Goal: Task Accomplishment & Management: Use online tool/utility

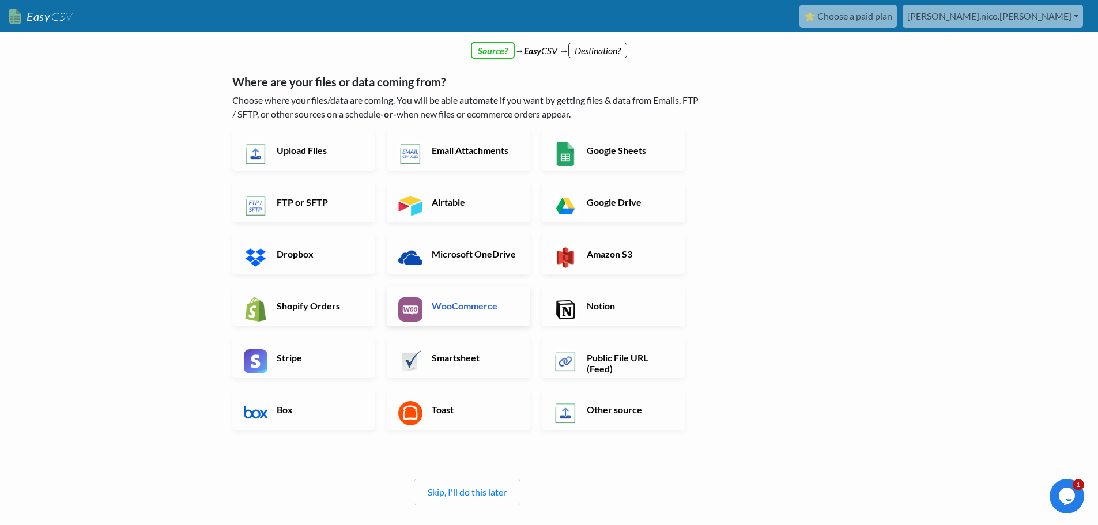
click at [467, 288] on link "WooCommerce" at bounding box center [459, 306] width 144 height 40
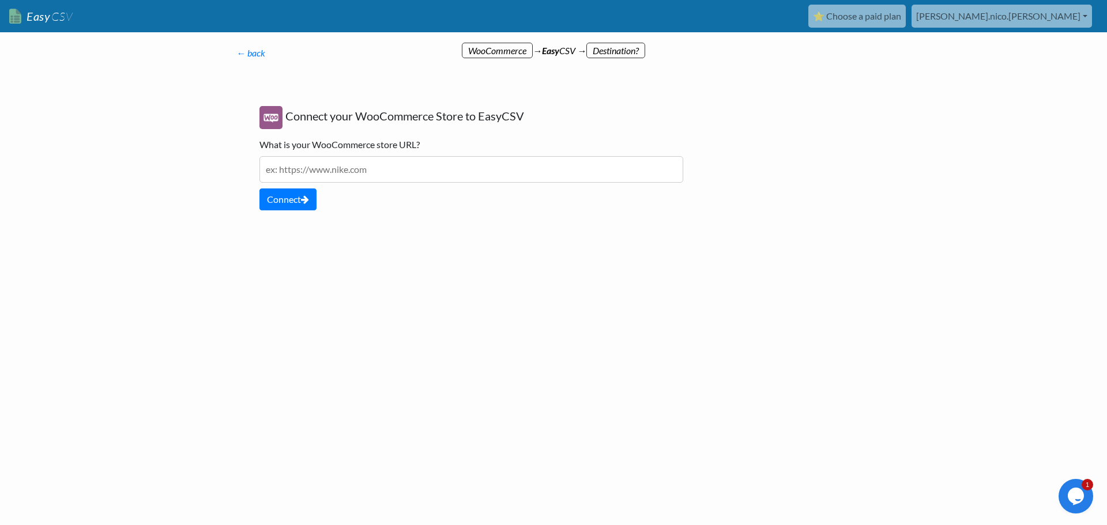
click at [404, 172] on input "text" at bounding box center [471, 169] width 424 height 27
type input "ex: https://www-mm-mietverwaltung.de"
click at [304, 204] on button "Connect" at bounding box center [287, 200] width 57 height 22
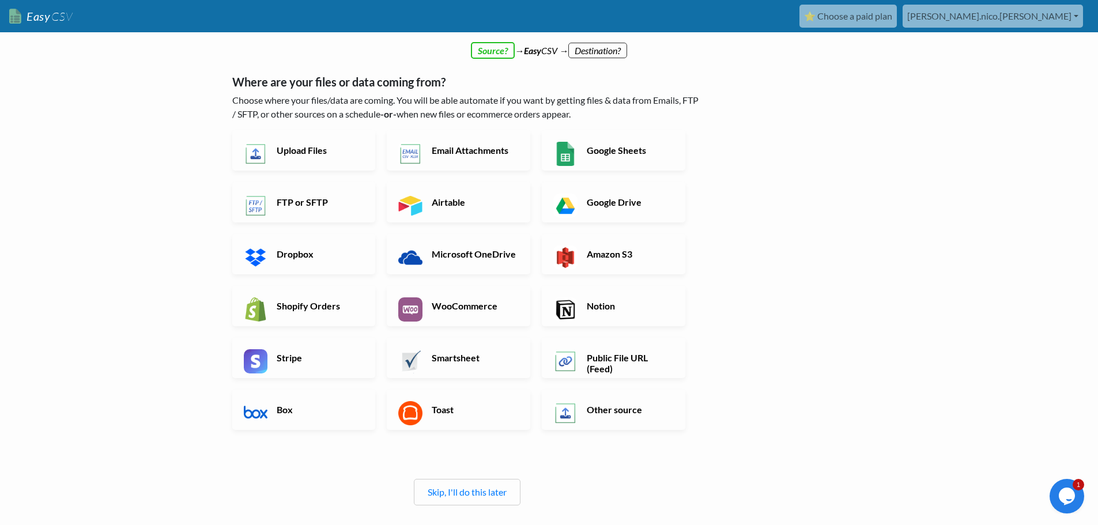
click at [432, 302] on h6 "WooCommerce" at bounding box center [474, 305] width 91 height 11
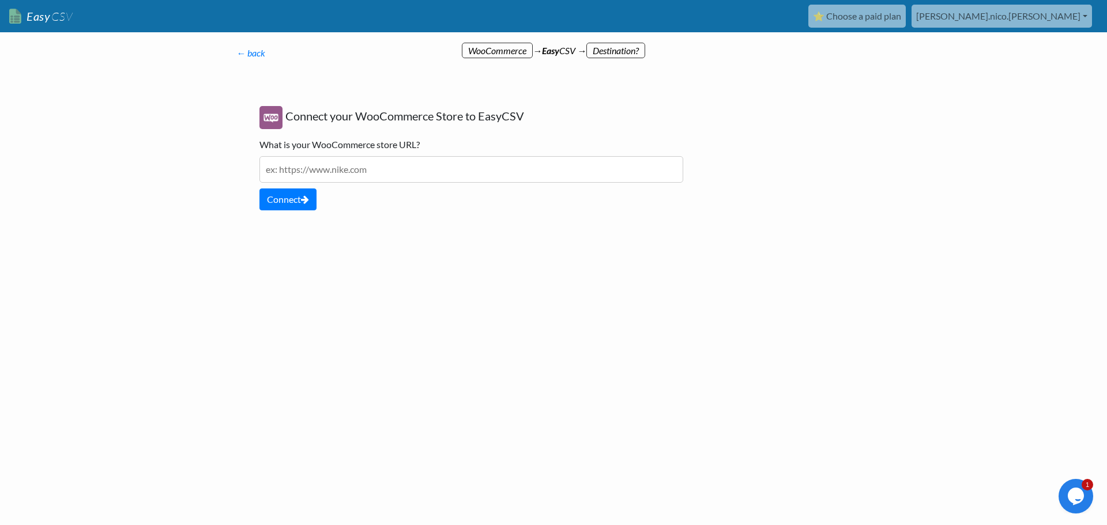
click at [330, 173] on input "text" at bounding box center [471, 169] width 424 height 27
type input "ex: [URL][DOMAIN_NAME]"
click at [283, 212] on div "Connect your WooCommerce Store to EasyCSV What is your WooCommerce store URL? e…" at bounding box center [471, 158] width 447 height 127
click at [287, 206] on button "Connect" at bounding box center [287, 200] width 57 height 22
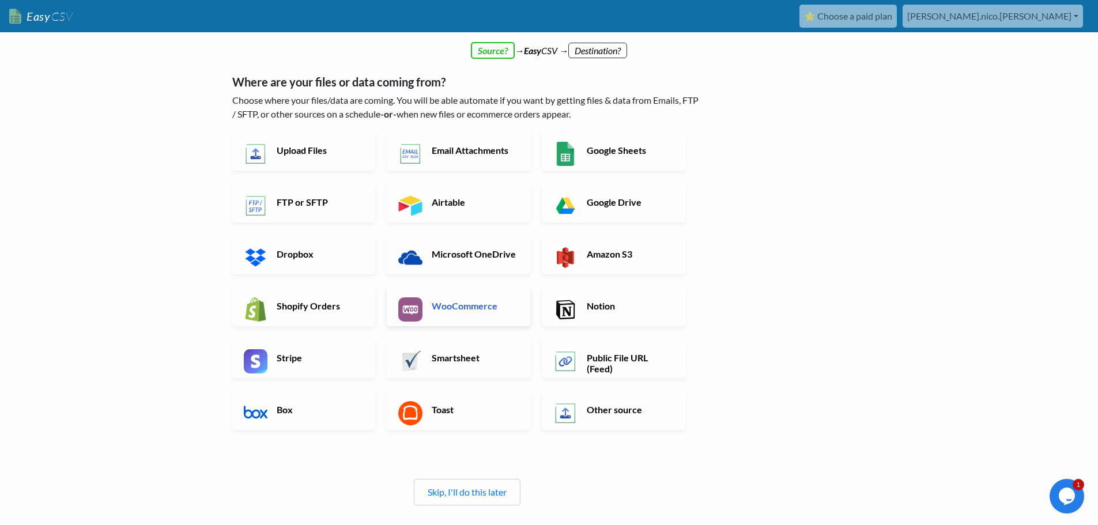
click at [462, 307] on h6 "WooCommerce" at bounding box center [474, 305] width 91 height 11
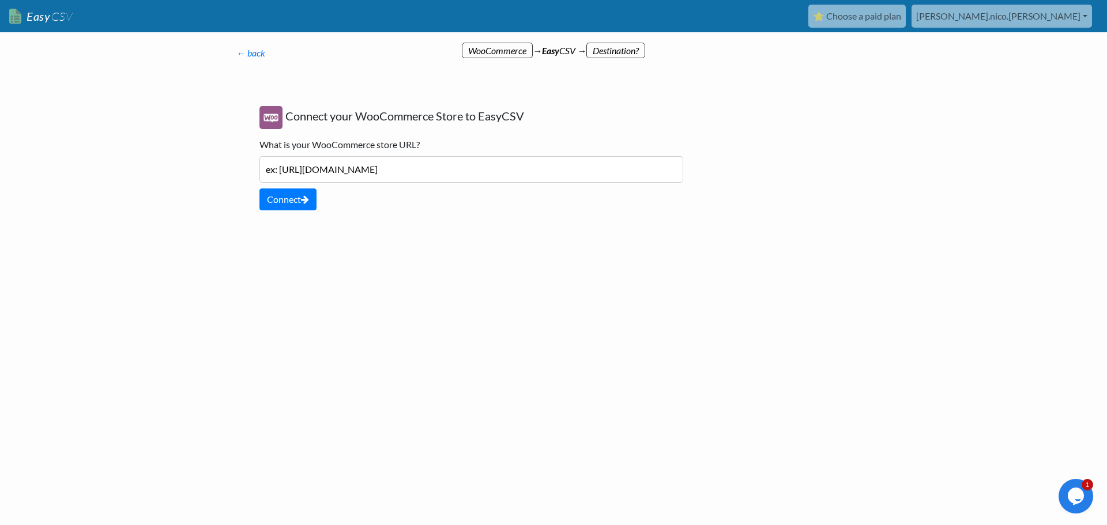
drag, startPoint x: 370, startPoint y: 173, endPoint x: 375, endPoint y: 175, distance: 6.0
click at [370, 172] on input "ex: https://www.mm-mietverwaltung.de" at bounding box center [471, 169] width 424 height 27
type input "ex: https://www.mm-mietwerkzeug.de"
click at [294, 199] on button "Connect" at bounding box center [287, 200] width 57 height 22
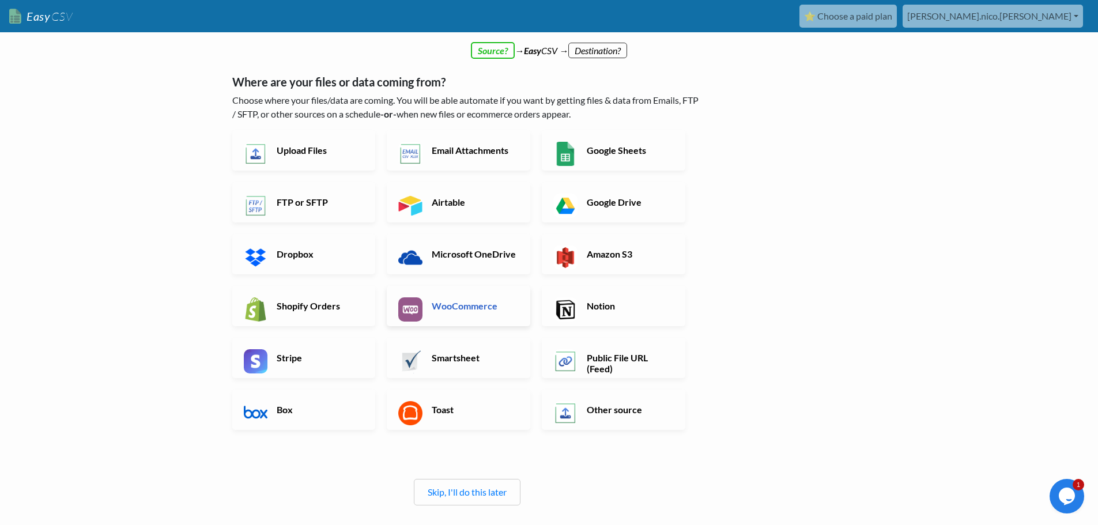
click at [455, 305] on h6 "WooCommerce" at bounding box center [474, 305] width 91 height 11
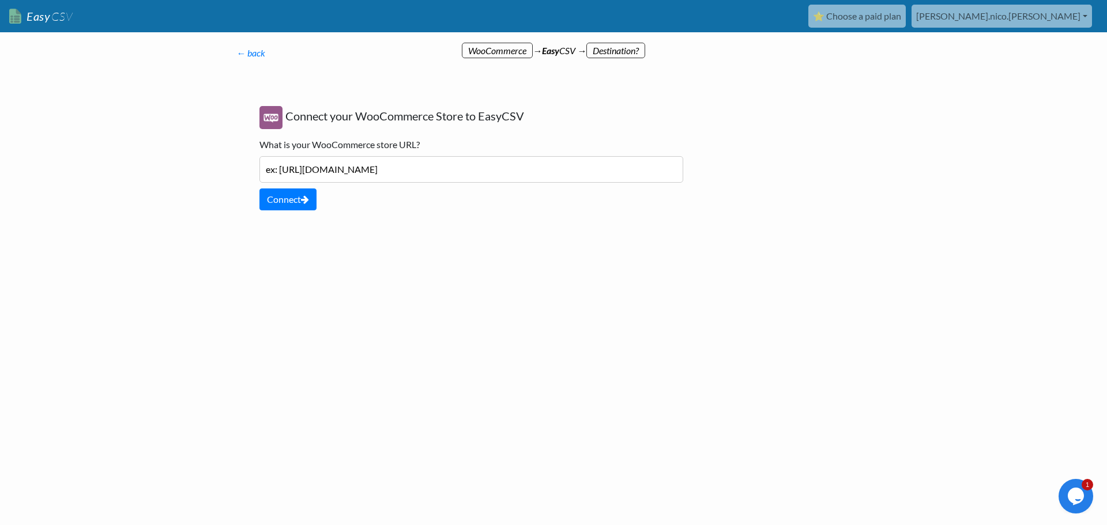
drag, startPoint x: 280, startPoint y: 172, endPoint x: 230, endPoint y: 175, distance: 49.7
click at [230, 175] on div "← back Thanks for signing up! Set up your Import Flow and Upload Page in 1 minu…" at bounding box center [471, 140] width 493 height 210
type input "https://www.mm-mietwerkzeug.de"
click at [297, 201] on button "Connect" at bounding box center [287, 200] width 57 height 22
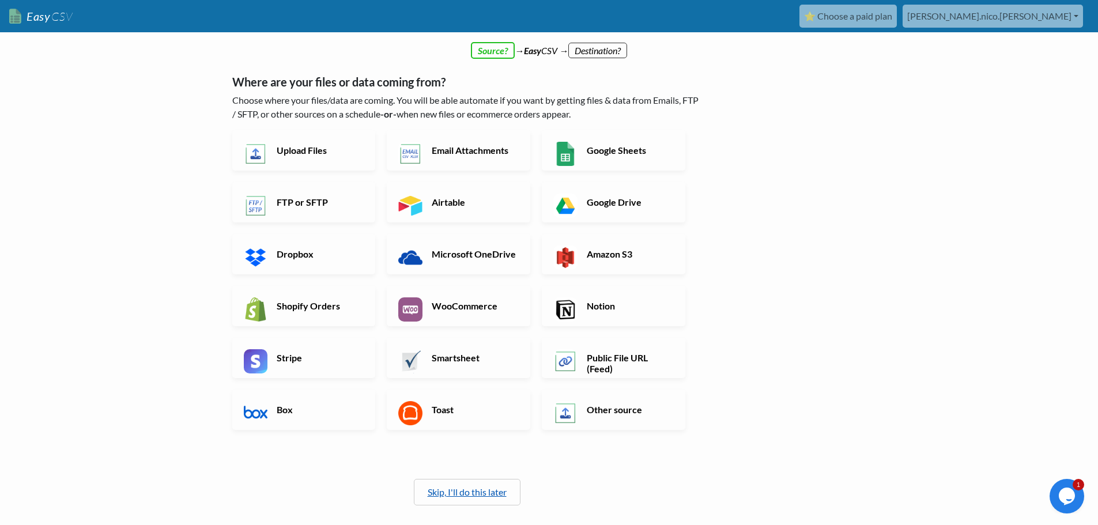
click at [465, 491] on link "Skip, I'll do this later" at bounding box center [467, 492] width 79 height 11
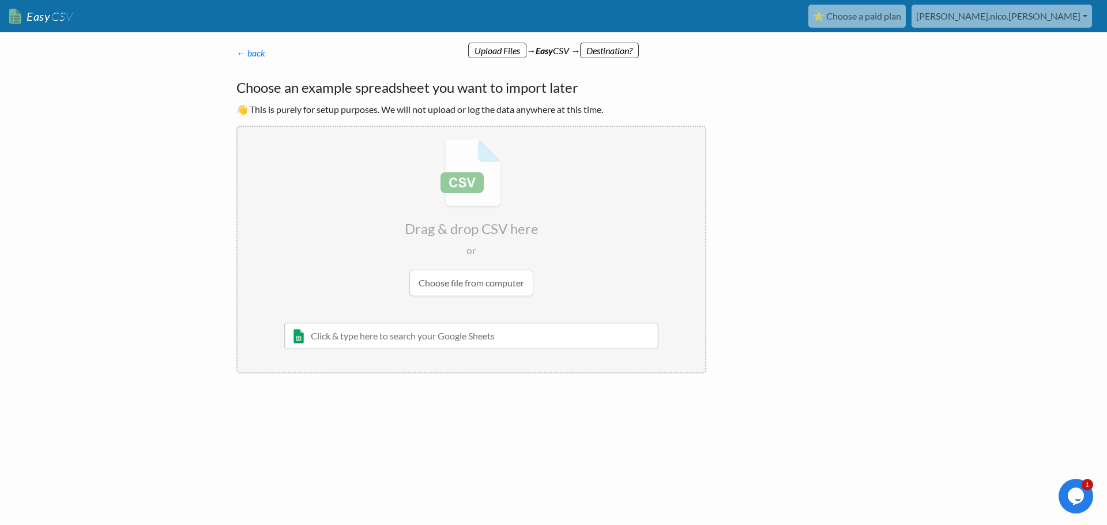
click at [906, 13] on link "⭐ Choose a paid plan" at bounding box center [856, 16] width 97 height 23
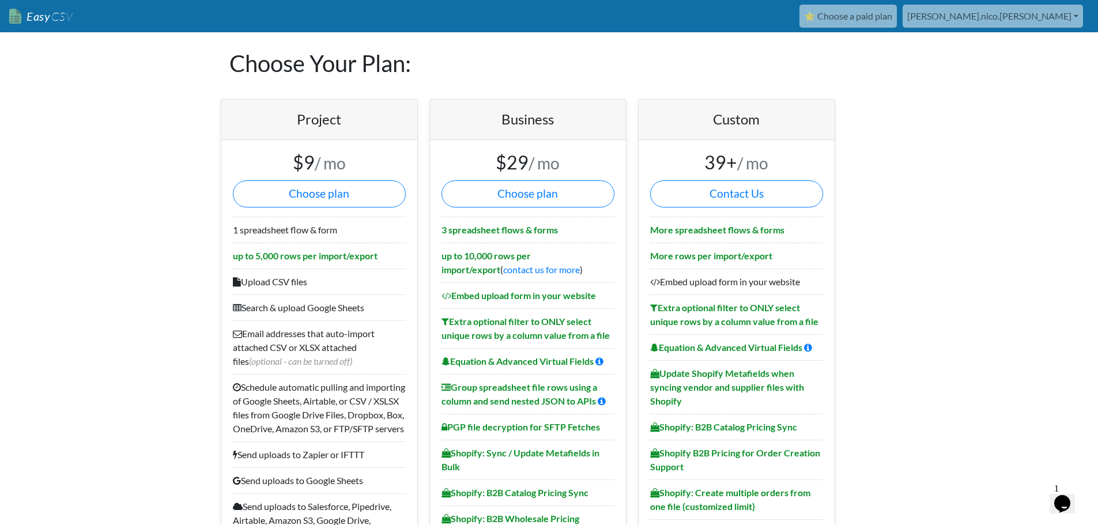
click at [1064, 14] on link "[PERSON_NAME].nico.[PERSON_NAME]" at bounding box center [993, 16] width 180 height 23
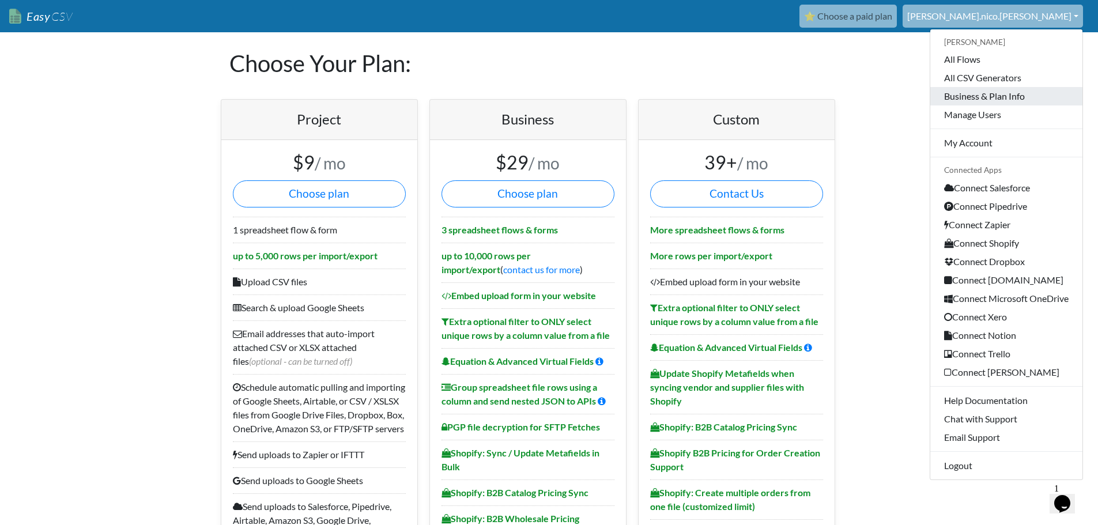
click at [1027, 93] on link "Business & Plan Info" at bounding box center [1007, 96] width 152 height 18
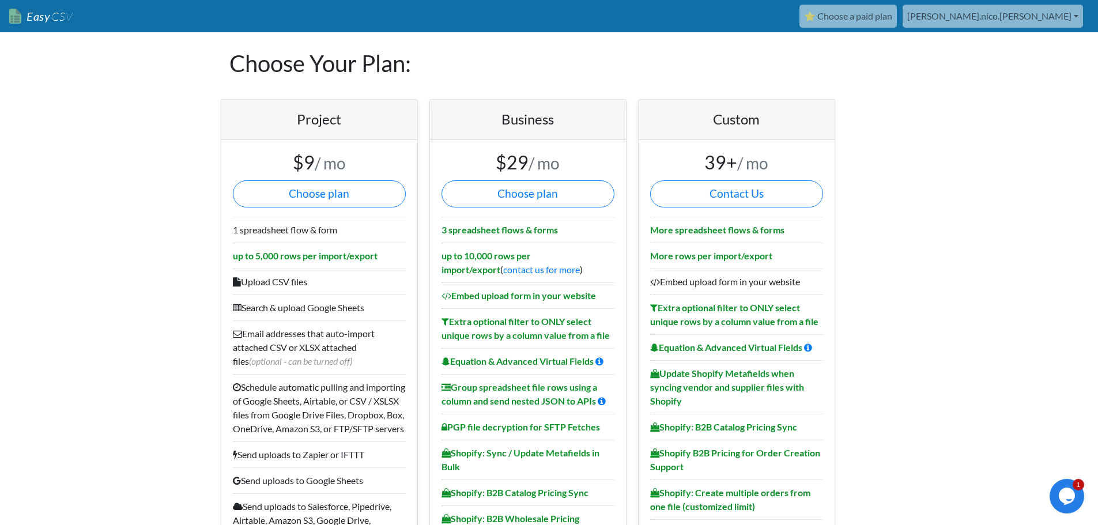
click at [1065, 19] on link "[PERSON_NAME].nico.[PERSON_NAME]" at bounding box center [993, 16] width 180 height 23
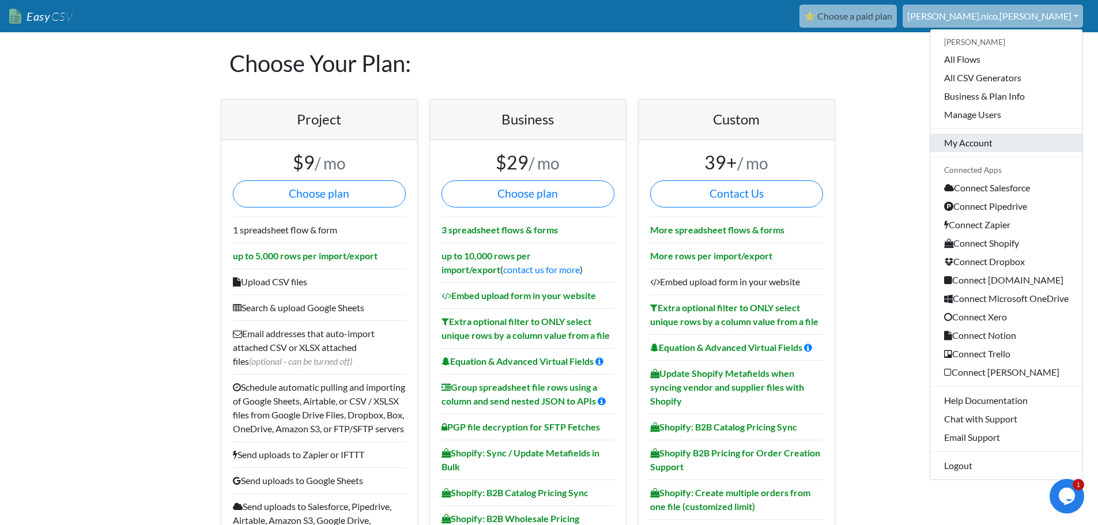
click at [986, 139] on link "My Account" at bounding box center [1007, 143] width 152 height 18
